Goal: Task Accomplishment & Management: Manage account settings

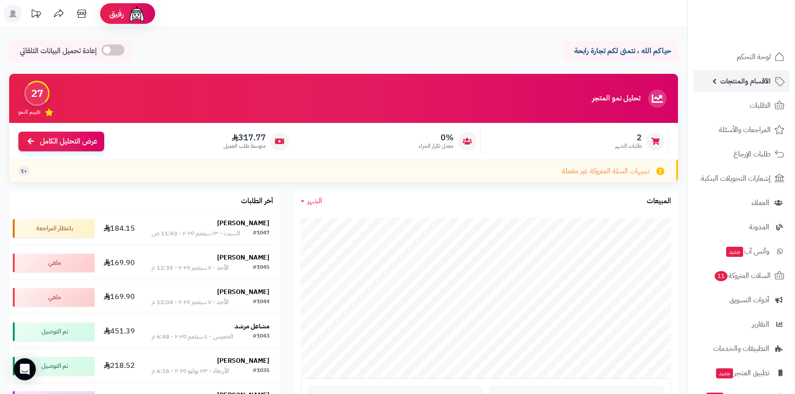
click at [737, 78] on span "الأقسام والمنتجات" at bounding box center [745, 81] width 50 height 13
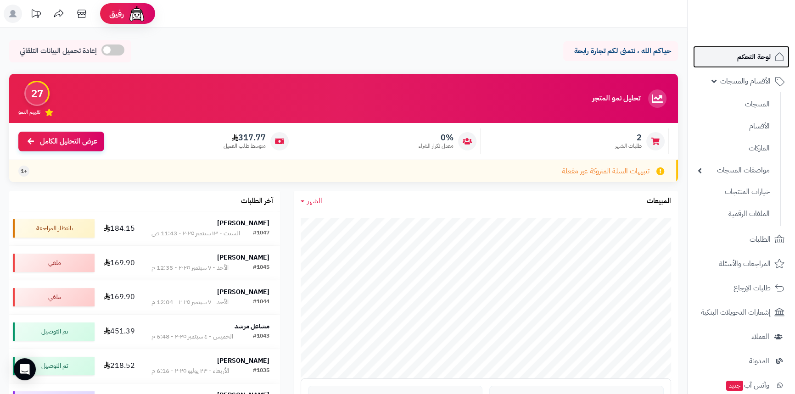
click at [743, 60] on span "لوحة التحكم" at bounding box center [753, 56] width 33 height 13
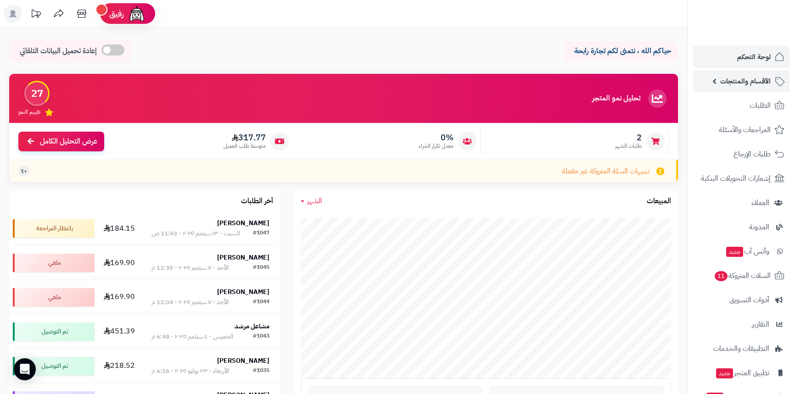
click at [732, 78] on span "الأقسام والمنتجات" at bounding box center [745, 81] width 50 height 13
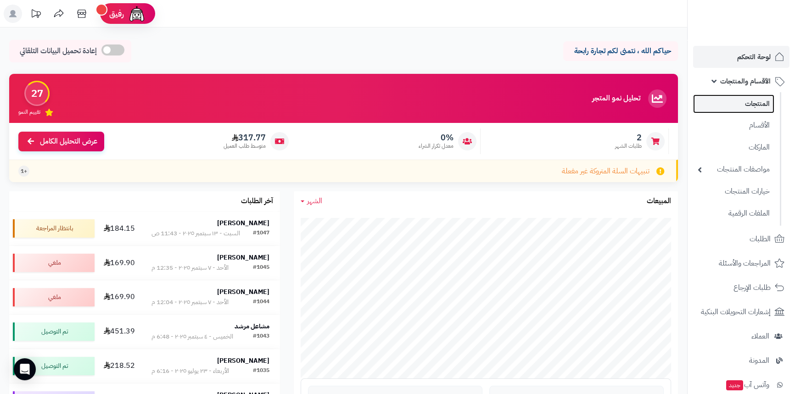
click at [733, 100] on link "المنتجات" at bounding box center [733, 104] width 81 height 19
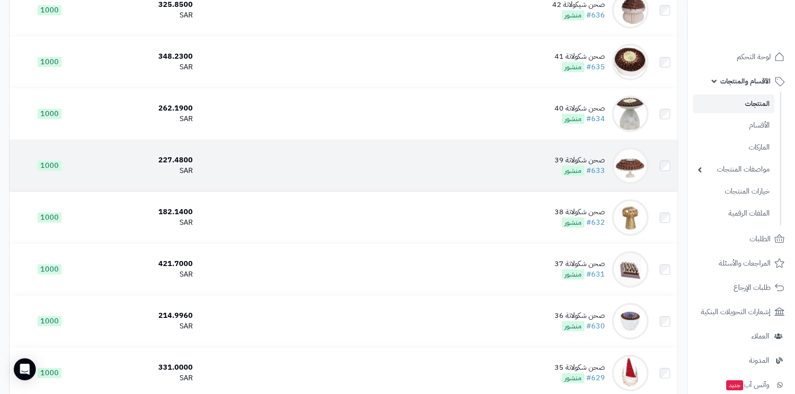
scroll to position [667, 0]
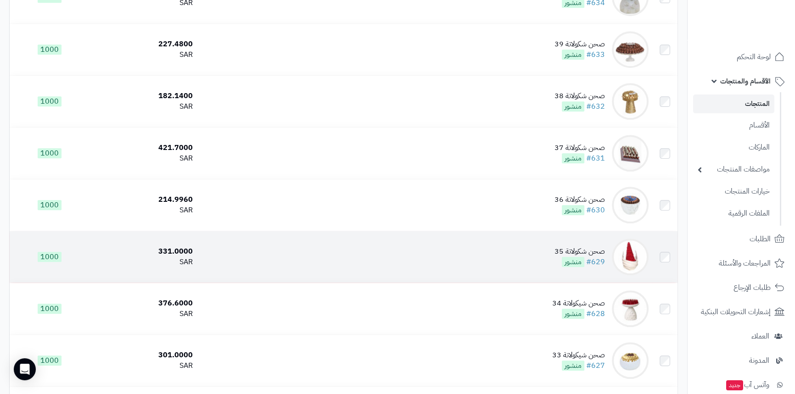
click at [585, 251] on div "صحن شكولاتة 35" at bounding box center [579, 251] width 50 height 11
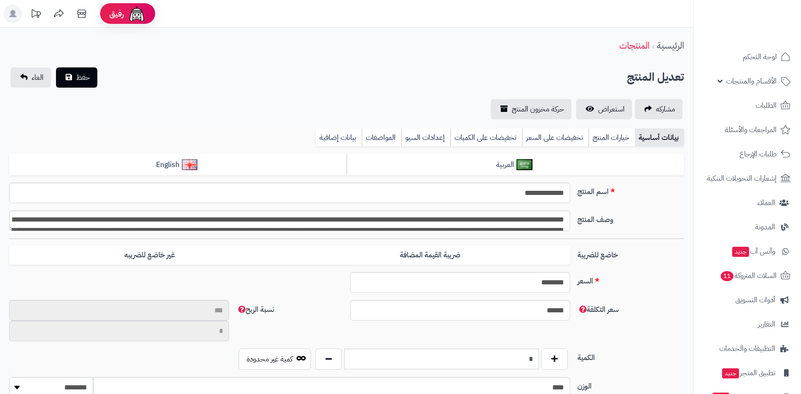
select select
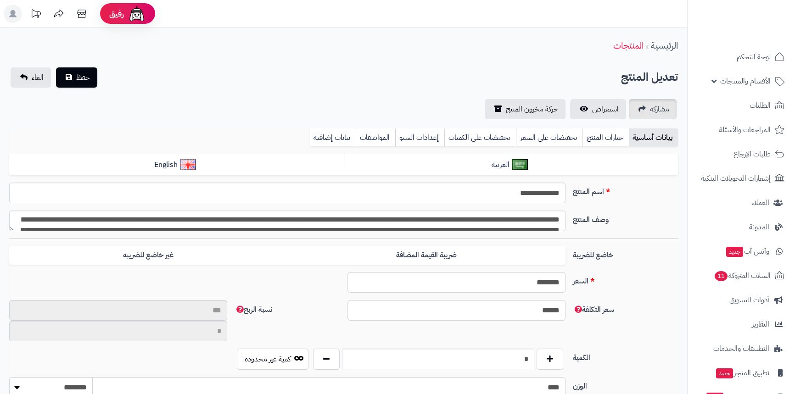
type input "**"
type input "**********"
type input "******"
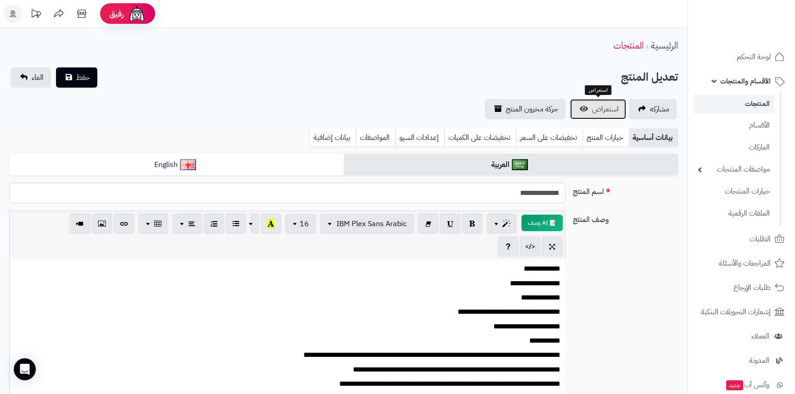
click at [611, 111] on span "استعراض" at bounding box center [605, 109] width 27 height 11
click at [745, 107] on link "المنتجات" at bounding box center [733, 104] width 81 height 19
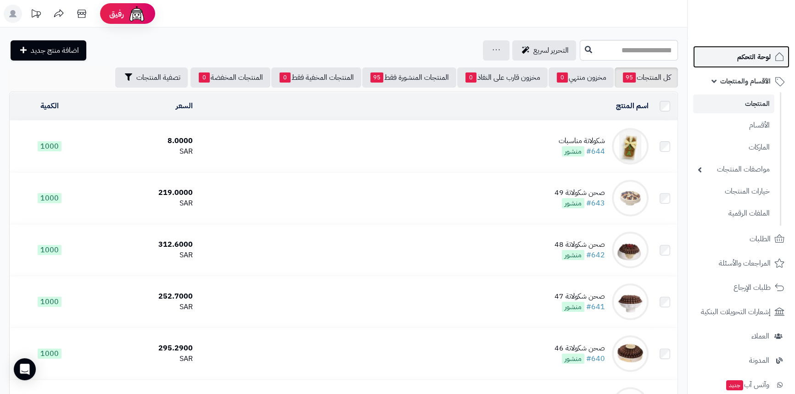
click at [746, 53] on span "لوحة التحكم" at bounding box center [753, 56] width 33 height 13
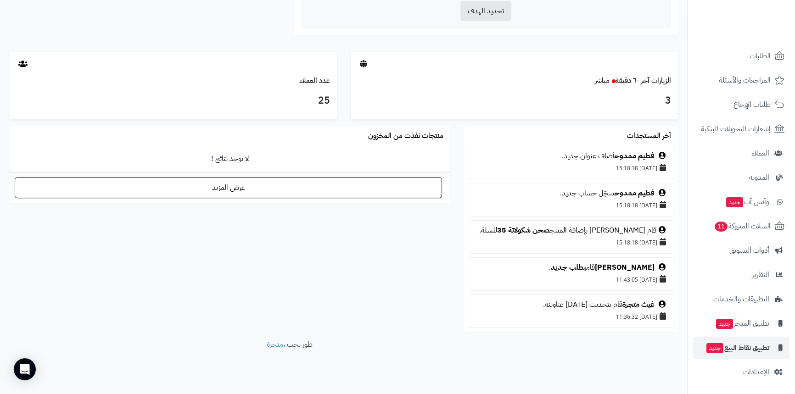
scroll to position [468, 0]
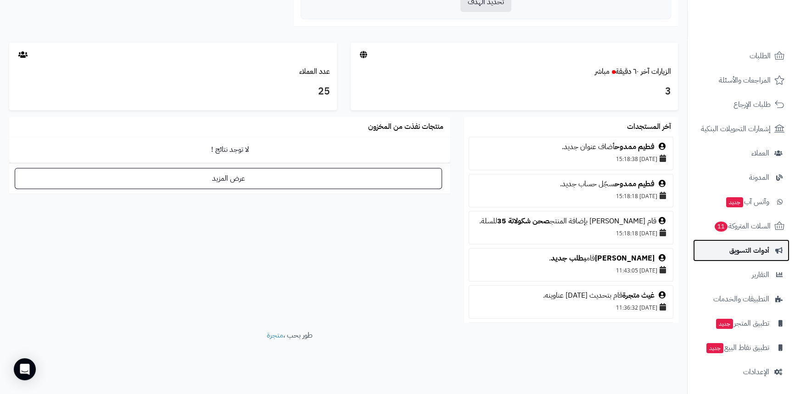
click at [755, 244] on span "أدوات التسويق" at bounding box center [749, 250] width 40 height 13
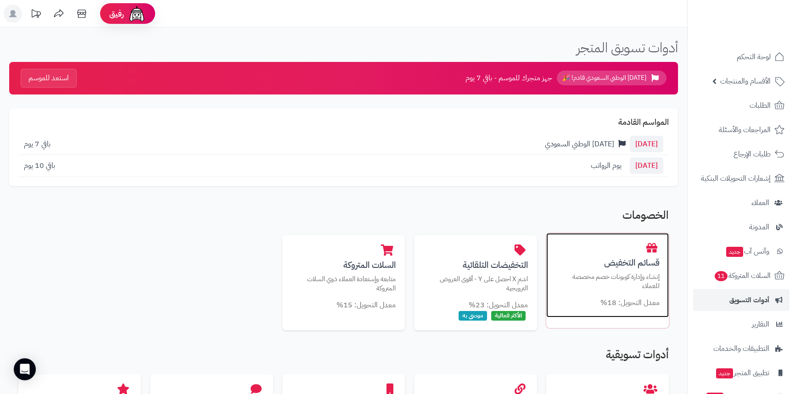
click at [591, 281] on p "إنشاء وإدارة كوبونات خصم مخصصة للعملاء" at bounding box center [607, 281] width 104 height 19
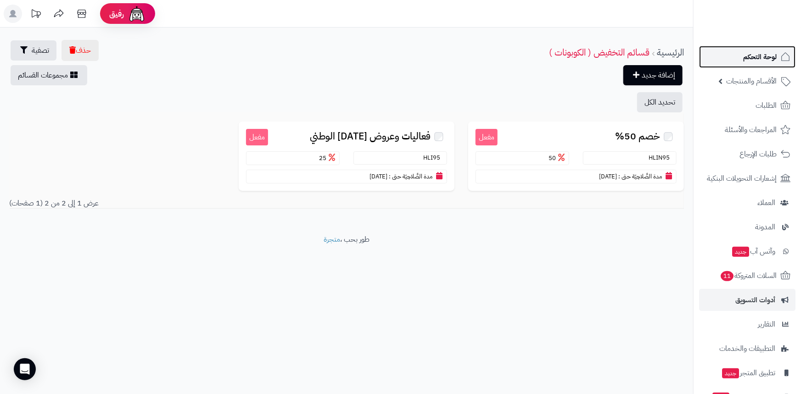
click at [747, 50] on link "لوحة التحكم" at bounding box center [747, 57] width 96 height 22
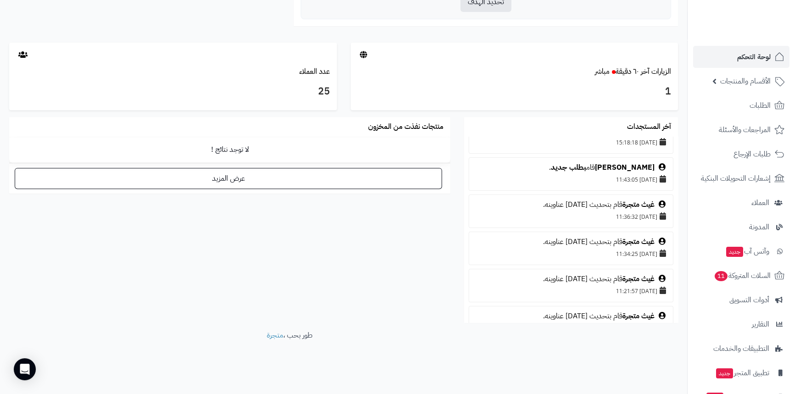
scroll to position [208, 0]
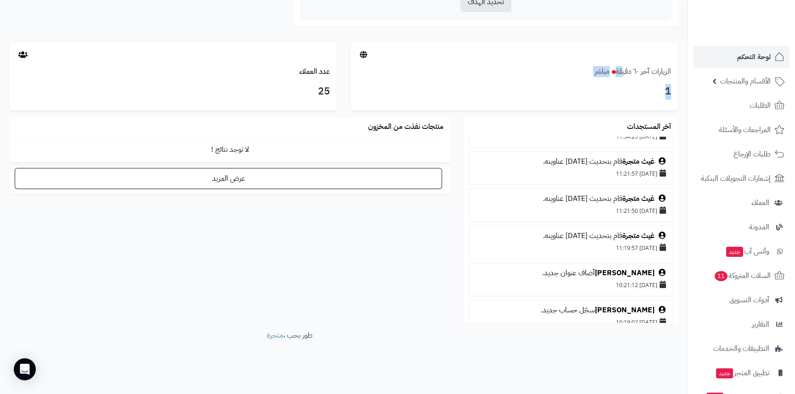
drag, startPoint x: 624, startPoint y: 78, endPoint x: 625, endPoint y: 71, distance: 7.5
click at [625, 72] on div "الزيارات آخر ٦٠ دقيقة مباشر 1" at bounding box center [515, 77] width 328 height 68
click at [626, 67] on link "الزيارات آخر ٦٠ دقيقة مباشر" at bounding box center [633, 71] width 76 height 11
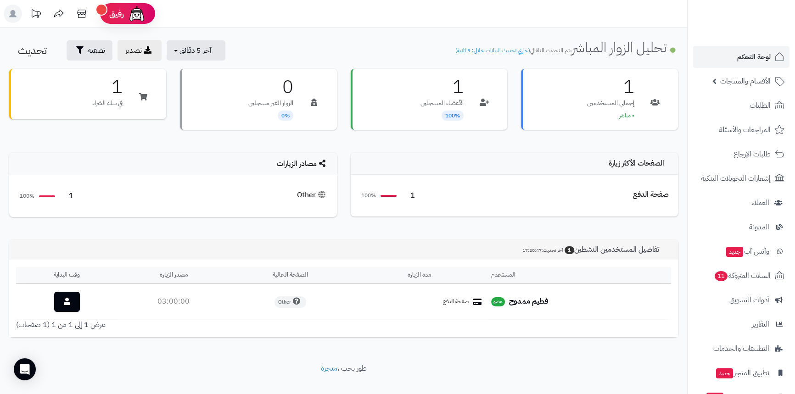
click at [522, 300] on strong "فطيم ممدوح" at bounding box center [528, 301] width 39 height 11
